Goal: Find contact information: Find contact information

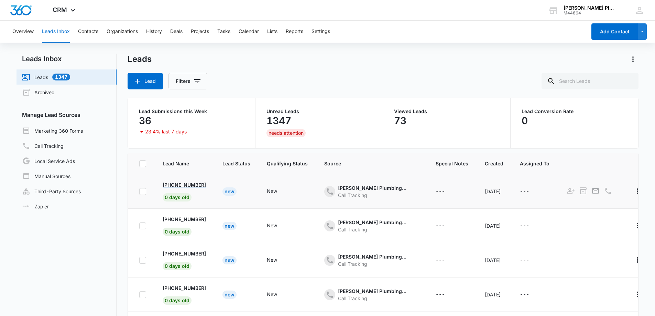
drag, startPoint x: 212, startPoint y: 186, endPoint x: 170, endPoint y: 186, distance: 41.9
click at [170, 186] on td "[PHONE_NUMBER] 0 days old" at bounding box center [184, 191] width 60 height 34
drag, startPoint x: 216, startPoint y: 219, endPoint x: 170, endPoint y: 217, distance: 45.4
click at [170, 217] on td "[PHONE_NUMBER] 0 days old" at bounding box center [184, 226] width 60 height 34
copy p "[PHONE_NUMBER]"
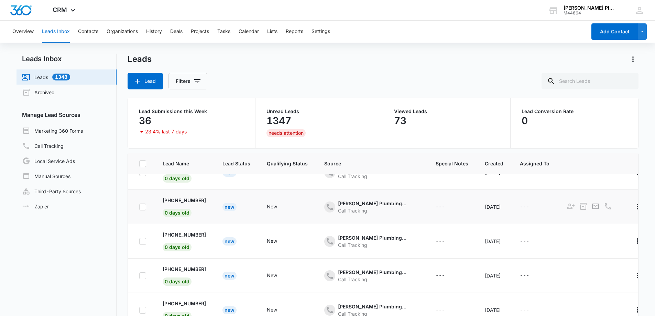
scroll to position [34, 0]
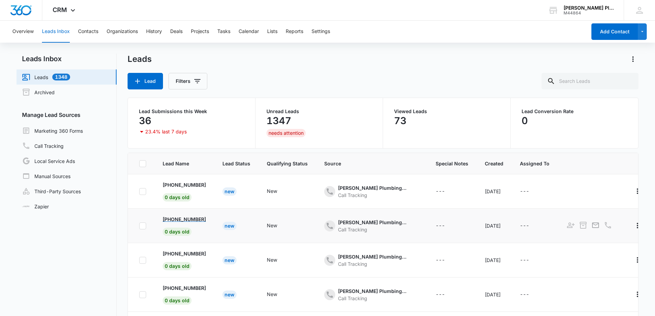
drag, startPoint x: 214, startPoint y: 222, endPoint x: 168, endPoint y: 217, distance: 46.3
click at [169, 218] on td "[PHONE_NUMBER] 0 days old" at bounding box center [184, 226] width 60 height 34
copy p "[PHONE_NUMBER]"
drag, startPoint x: 212, startPoint y: 219, endPoint x: 172, endPoint y: 219, distance: 40.2
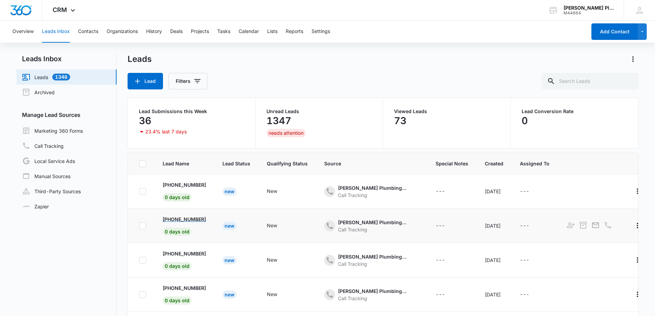
click at [172, 219] on td "[PHONE_NUMBER] 0 days old" at bounding box center [184, 226] width 60 height 34
copy p "727) 643-2193"
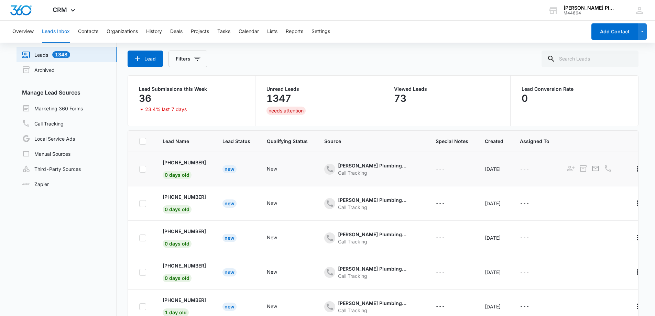
scroll to position [34, 0]
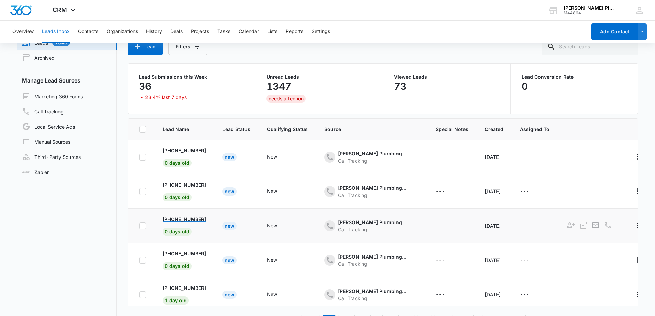
drag, startPoint x: 212, startPoint y: 220, endPoint x: 172, endPoint y: 220, distance: 40.6
click at [172, 220] on td "[PHONE_NUMBER] 0 days old" at bounding box center [184, 226] width 60 height 34
copy p "941) 920-9000"
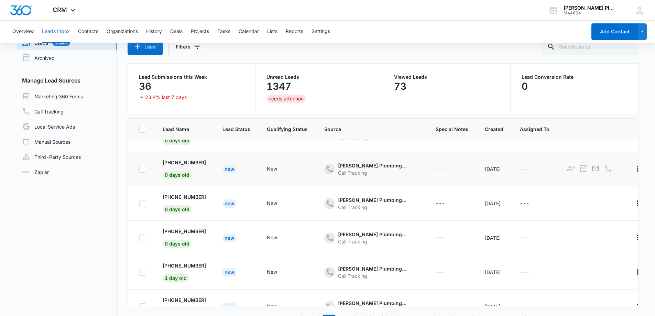
scroll to position [103, 0]
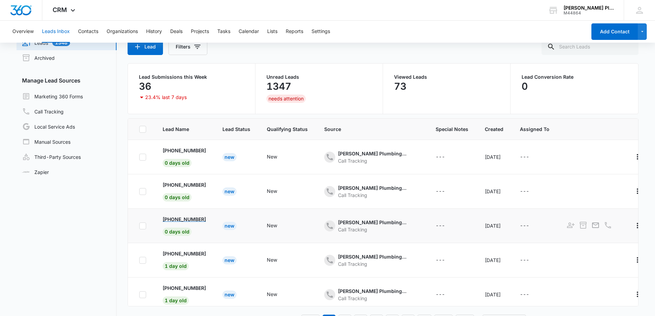
drag, startPoint x: 212, startPoint y: 220, endPoint x: 171, endPoint y: 220, distance: 40.9
click at [171, 220] on td "[PHONE_NUMBER] 0 days old" at bounding box center [184, 226] width 60 height 34
copy p "[PHONE_NUMBER]"
drag, startPoint x: 213, startPoint y: 221, endPoint x: 172, endPoint y: 219, distance: 42.0
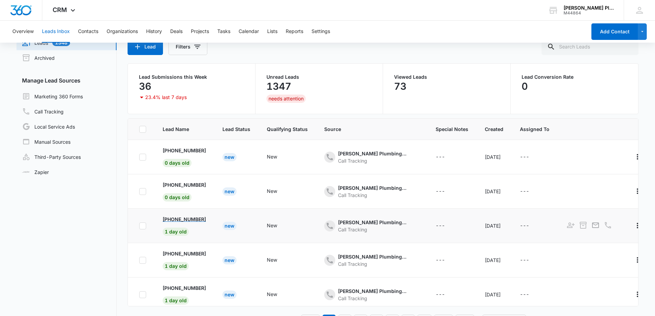
click at [172, 219] on td "[PHONE_NUMBER] 1 day old" at bounding box center [184, 226] width 60 height 34
copy p "727) 234-3624"
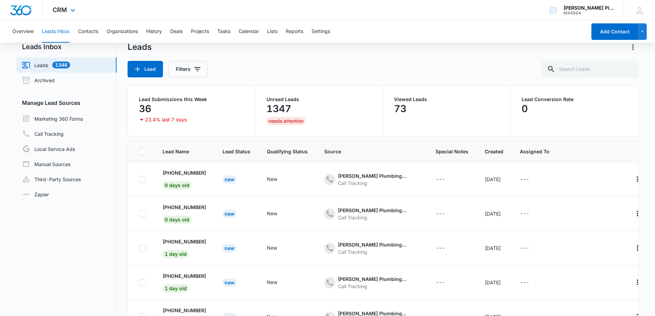
scroll to position [0, 0]
